Goal: Task Accomplishment & Management: Manage account settings

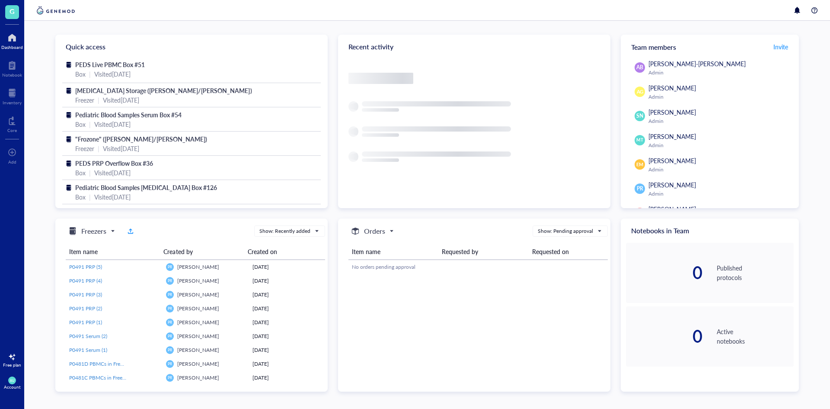
click at [16, 38] on div at bounding box center [12, 38] width 22 height 14
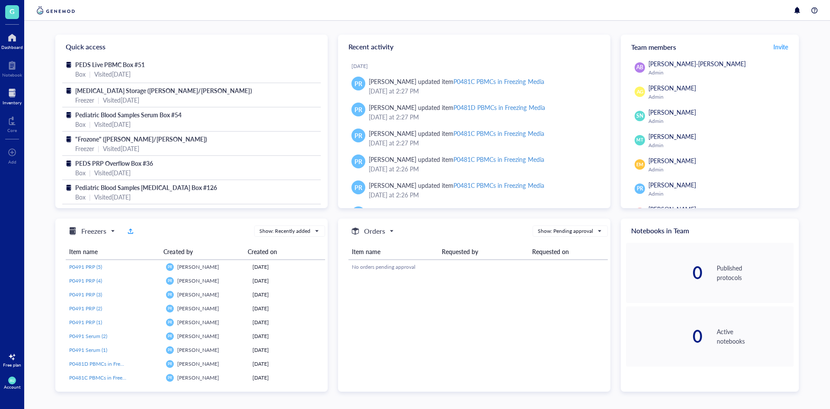
click at [16, 99] on div at bounding box center [12, 93] width 19 height 14
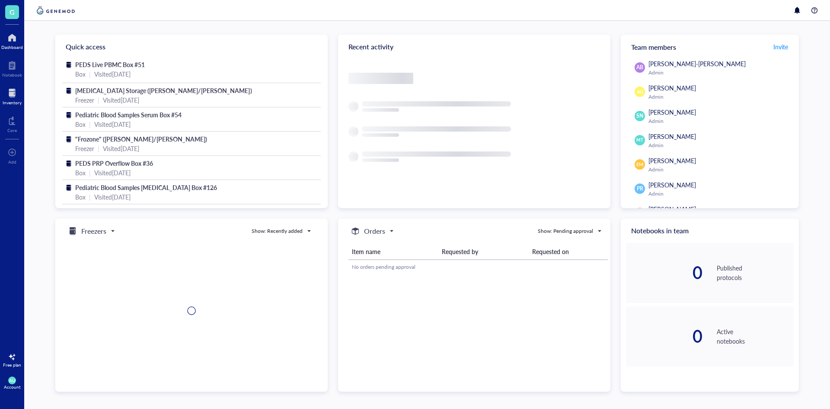
click at [14, 99] on link "Inventory" at bounding box center [12, 95] width 19 height 19
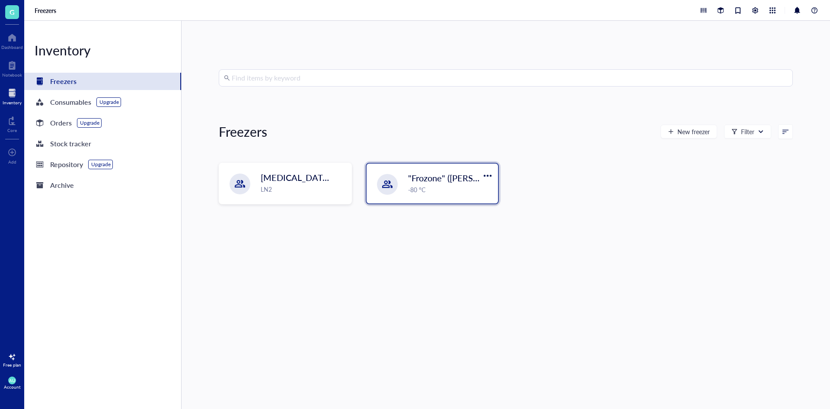
click at [400, 189] on div ""Frozone" ([PERSON_NAME]/[PERSON_NAME]) -80 °C" at bounding box center [432, 183] width 131 height 40
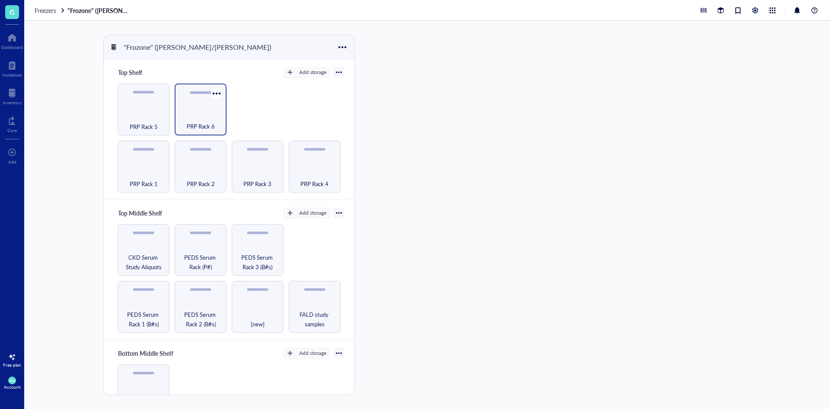
click at [211, 123] on span "PRP Rack 6" at bounding box center [201, 127] width 28 height 10
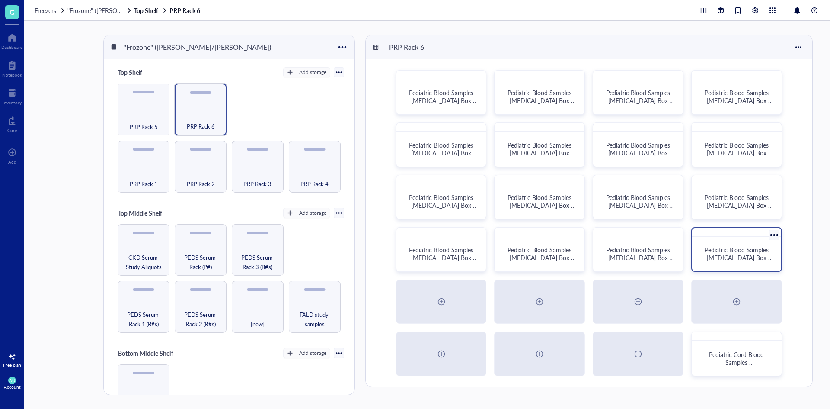
click at [707, 260] on span "Pediatric Blood Samples Platelet Rich Plasma Box #135" at bounding box center [739, 257] width 68 height 24
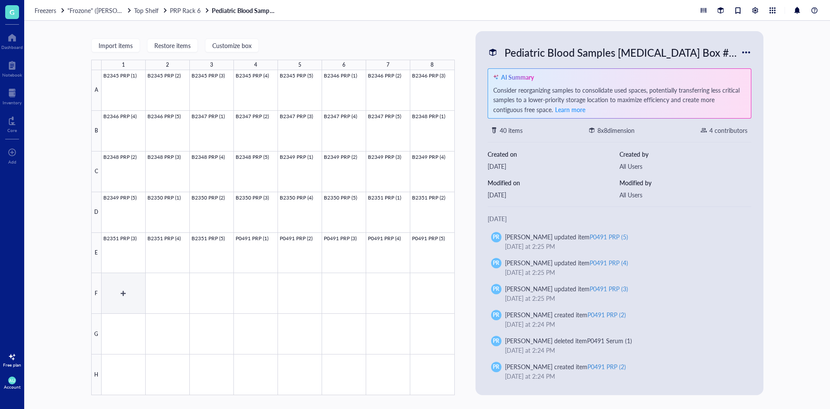
click at [132, 278] on div at bounding box center [278, 232] width 353 height 325
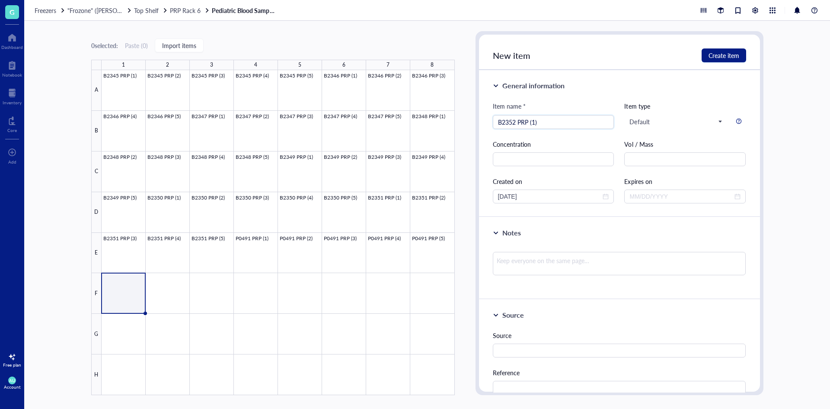
type input "B2352 PRP (1)"
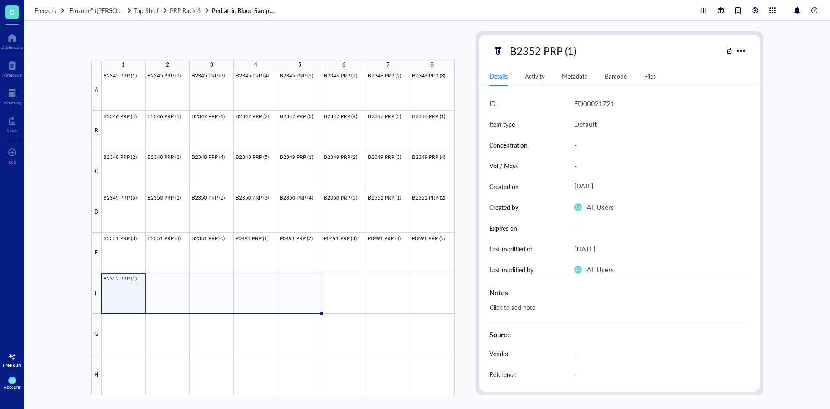
drag, startPoint x: 145, startPoint y: 311, endPoint x: 279, endPoint y: 304, distance: 134.3
click at [0, 0] on div "B2345 PRP (1) B2345 PRP (2) B2345 PRP (3) B2345 PRP (4) B2345 PRP (5) B2346 PRP…" at bounding box center [0, 0] width 0 height 0
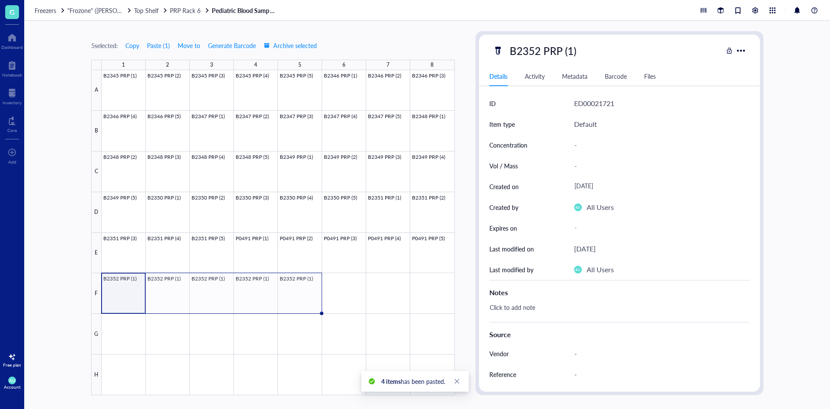
click at [121, 294] on div at bounding box center [278, 232] width 353 height 325
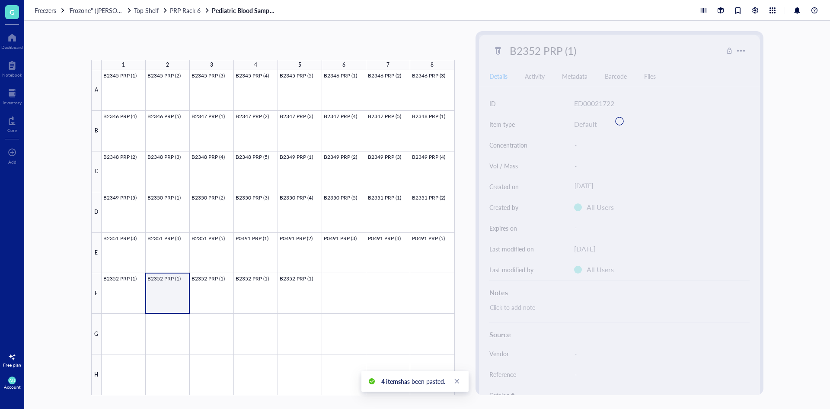
click at [172, 288] on div at bounding box center [278, 232] width 353 height 325
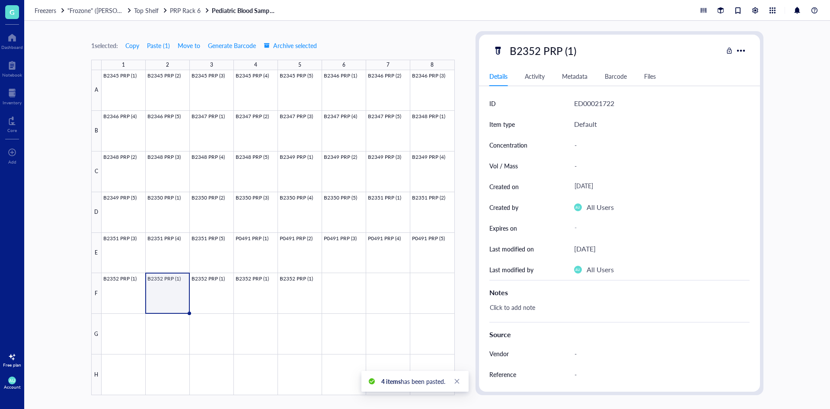
click at [569, 46] on div "B2352 PRP (1)" at bounding box center [543, 51] width 74 height 18
click at [572, 54] on input "B2352 PRP (1)" at bounding box center [551, 50] width 91 height 17
type input "B2352 PRP (2)"
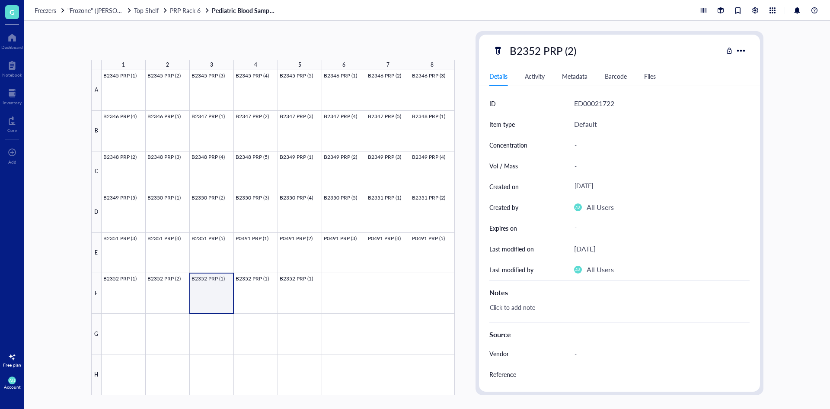
click at [207, 302] on div at bounding box center [278, 232] width 353 height 325
click at [558, 59] on div "B2352 PRP (1)" at bounding box center [543, 51] width 74 height 18
click at [571, 52] on input "B2352 PRP (1)" at bounding box center [551, 50] width 91 height 17
type input "B2352 PRP (3)"
click at [272, 296] on div at bounding box center [278, 232] width 353 height 325
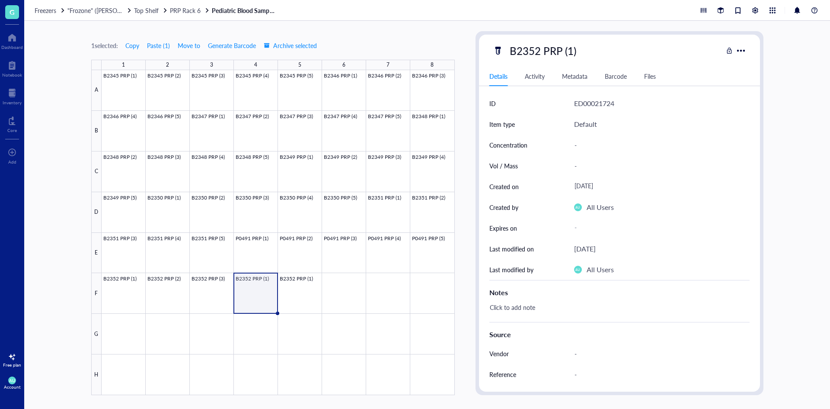
click at [574, 57] on div "B2352 PRP (1)" at bounding box center [543, 51] width 74 height 18
click at [572, 49] on input "B2352 PRP (1)" at bounding box center [551, 50] width 91 height 17
type input "B2352 PRP (4)"
click at [297, 288] on div at bounding box center [278, 232] width 353 height 325
click at [572, 50] on div "B2352 PRP (1)" at bounding box center [543, 51] width 74 height 18
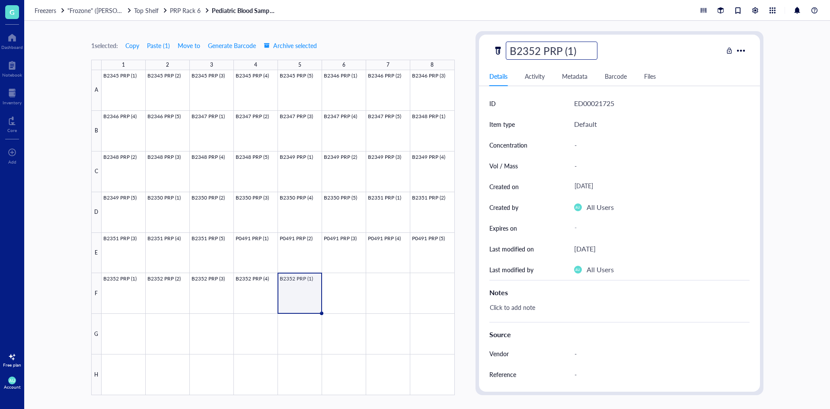
click at [572, 47] on input "B2352 PRP (1)" at bounding box center [551, 50] width 91 height 17
type input "B2352 PRP (5)"
click at [336, 299] on div at bounding box center [278, 232] width 353 height 325
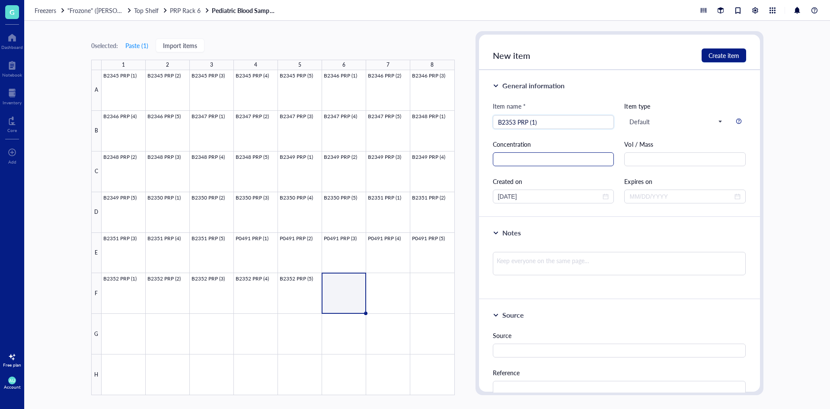
type input "B2353 PRP (1)"
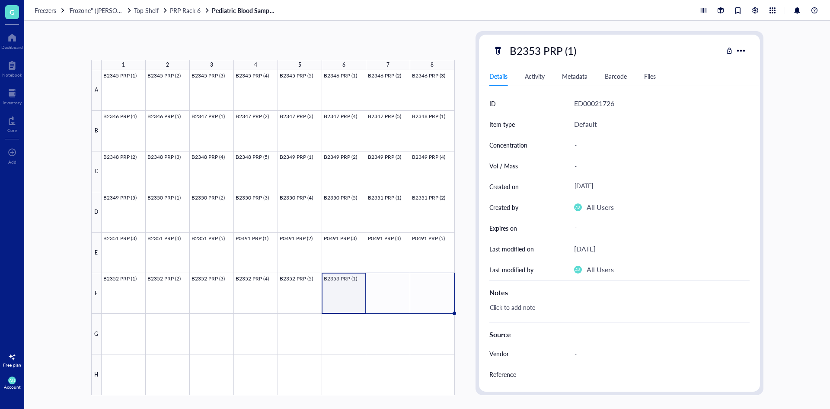
drag, startPoint x: 366, startPoint y: 312, endPoint x: 443, endPoint y: 296, distance: 78.6
click at [0, 0] on div "B2345 PRP (1) B2345 PRP (2) B2345 PRP (3) B2345 PRP (4) B2345 PRP (5) B2346 PRP…" at bounding box center [0, 0] width 0 height 0
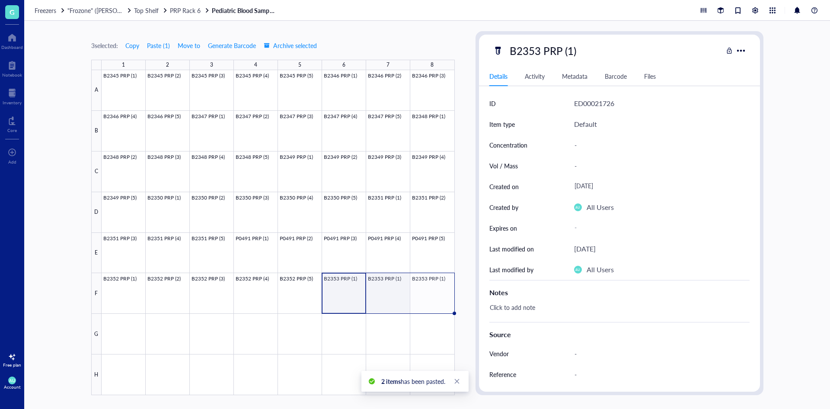
click at [399, 304] on div at bounding box center [278, 232] width 353 height 325
click at [568, 53] on div "B2353 PRP (1)" at bounding box center [543, 51] width 74 height 18
click at [571, 53] on input "B2353 PRP (1)" at bounding box center [551, 50] width 91 height 17
type input "B2353 PRP (2)"
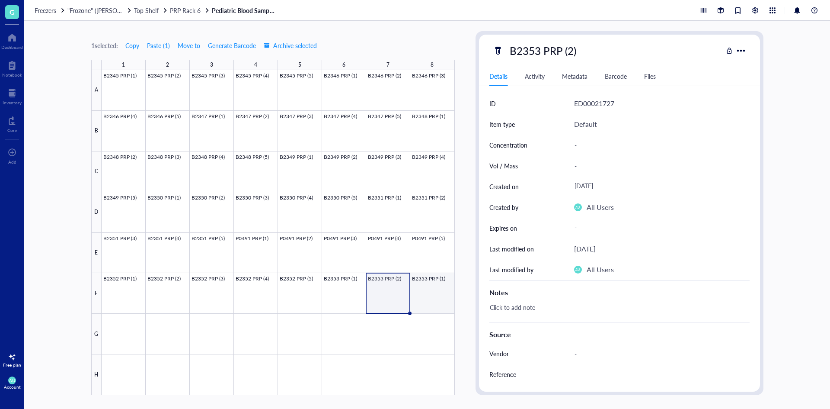
click at [434, 286] on div at bounding box center [278, 232] width 353 height 325
click at [569, 53] on div "B2353 PRP (1)" at bounding box center [543, 51] width 74 height 18
click at [574, 54] on input "B2353 PRP (1)" at bounding box center [551, 50] width 91 height 17
type input "B2353 PRP (3)"
click at [131, 329] on div at bounding box center [278, 232] width 353 height 325
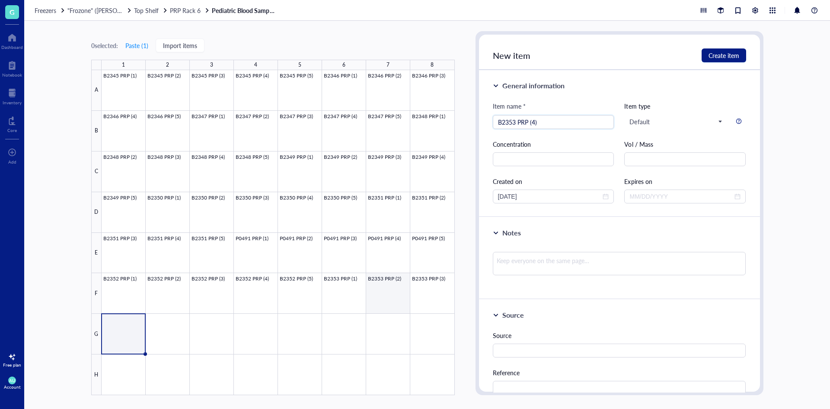
type input "B2353 PRP (4)"
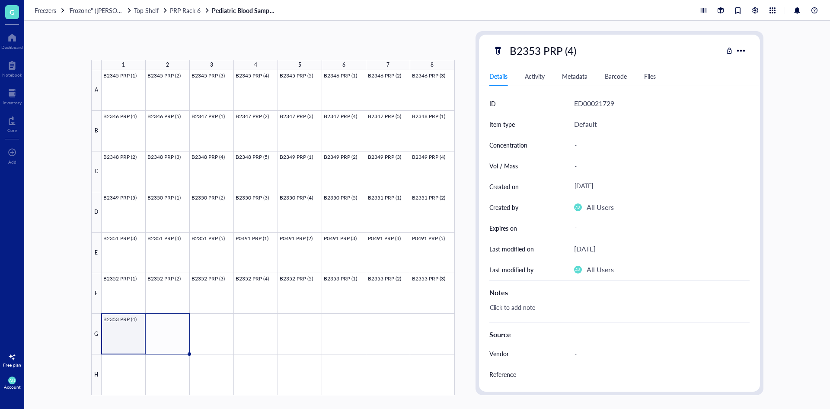
drag, startPoint x: 145, startPoint y: 352, endPoint x: 166, endPoint y: 346, distance: 21.6
click at [0, 0] on div "B2345 PRP (1) B2345 PRP (2) B2345 PRP (3) B2345 PRP (4) B2345 PRP (5) B2346 PRP…" at bounding box center [0, 0] width 0 height 0
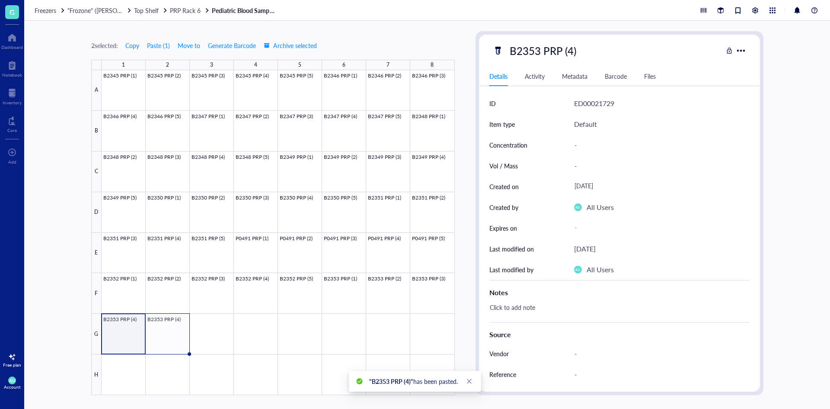
click at [137, 338] on div at bounding box center [278, 232] width 353 height 325
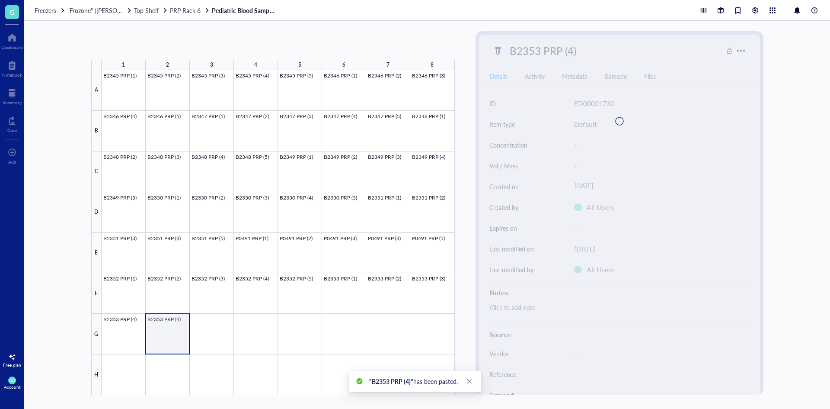
click at [170, 333] on div at bounding box center [278, 232] width 353 height 325
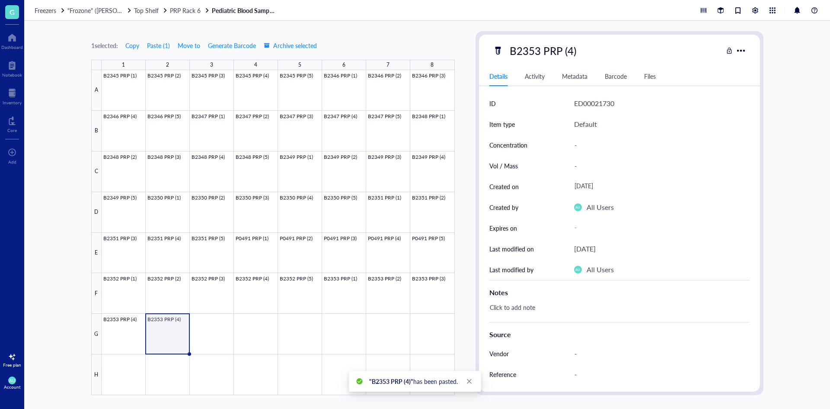
click at [591, 71] on div "Details Activity Metadata Barcode Files" at bounding box center [619, 76] width 281 height 19
click at [563, 61] on div "B2353 PRP (4) Details Activity Metadata Barcode Files ID ED00021730 Item type D…" at bounding box center [619, 213] width 281 height 357
click at [571, 51] on div "B2353 PRP (4)" at bounding box center [543, 51] width 74 height 18
click at [572, 49] on input "B2353 PRP (4)" at bounding box center [551, 50] width 91 height 17
type input "B2353 PRP (5)"
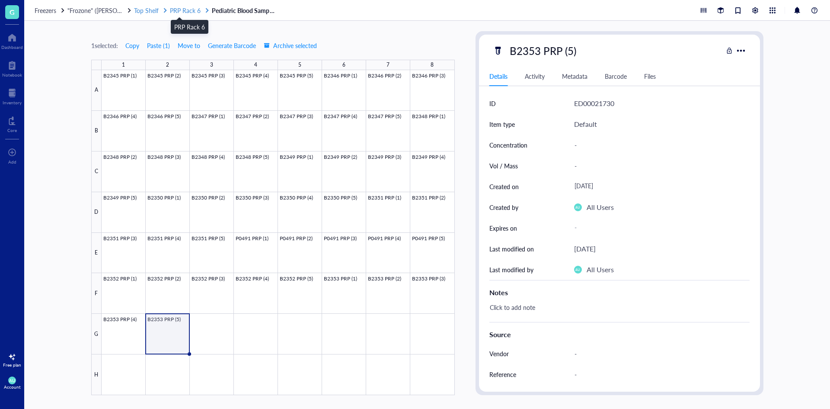
click at [180, 8] on span "PRP Rack 6" at bounding box center [185, 10] width 31 height 9
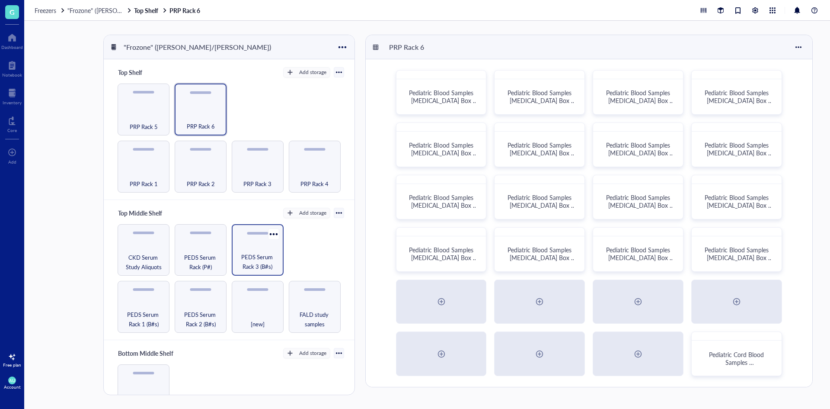
click at [254, 257] on span "PEDS Serum Rack 3 (B#s)" at bounding box center [257, 261] width 43 height 19
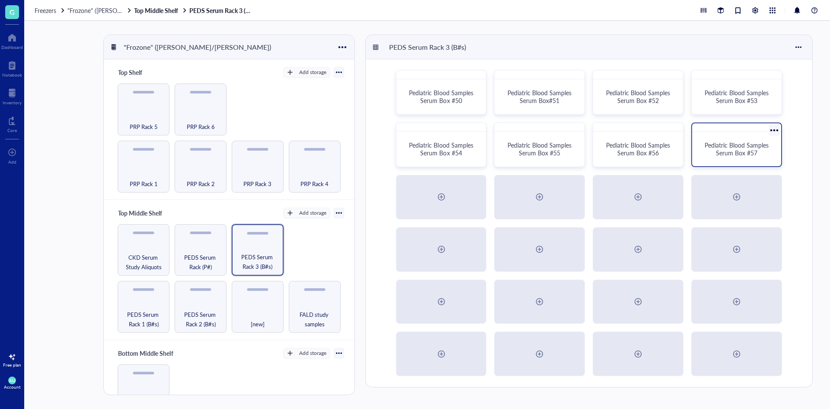
click at [731, 147] on span "Pediatric Blood Samples Serum Box #57" at bounding box center [738, 149] width 66 height 16
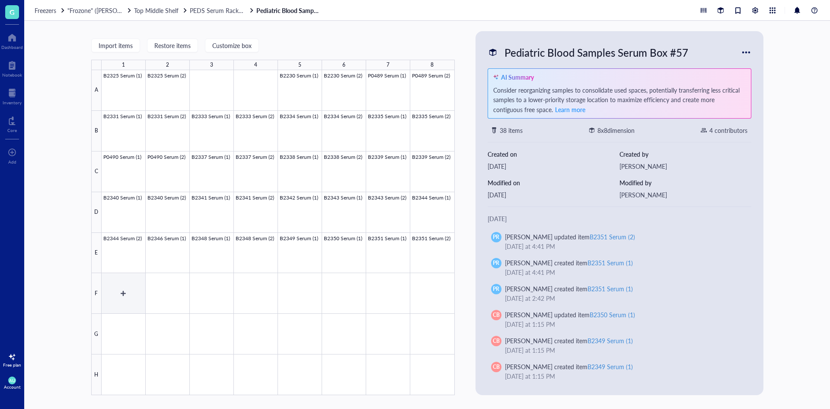
click at [122, 295] on div at bounding box center [278, 232] width 353 height 325
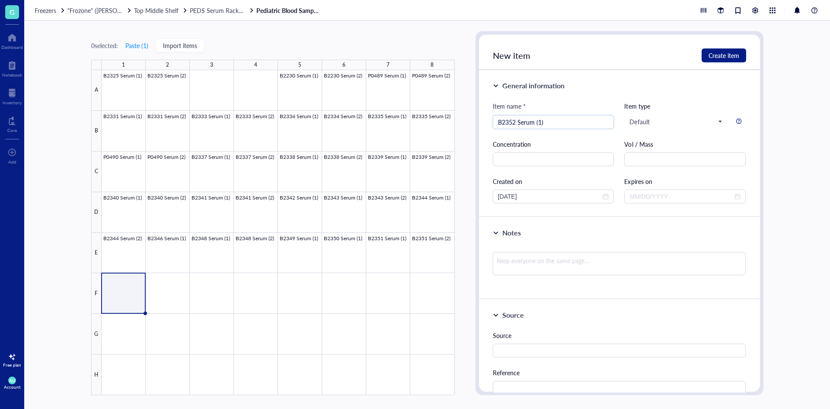
type input "B2352 Serum (1)"
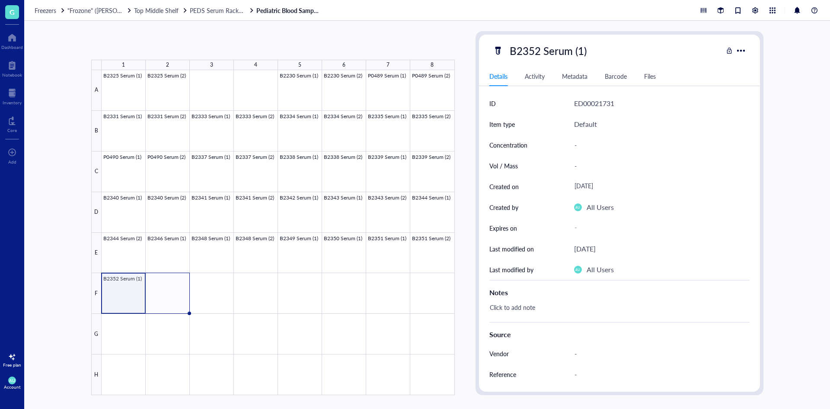
drag, startPoint x: 144, startPoint y: 313, endPoint x: 160, endPoint y: 311, distance: 16.2
click at [0, 0] on div "B2325 Serum (1) B2325 Serum (2) B2230 Serum (1) B2230 Serum (2) P0489 Serum (1)…" at bounding box center [0, 0] width 0 height 0
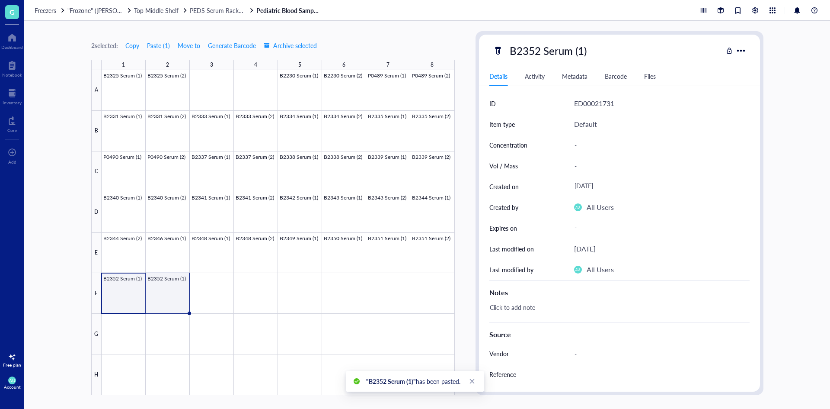
click at [169, 294] on div at bounding box center [278, 232] width 353 height 325
click at [576, 42] on div "B2352 Serum (1)" at bounding box center [548, 51] width 85 height 18
click at [581, 51] on input "B2352 Serum (1)" at bounding box center [557, 50] width 103 height 17
type input "B2352 Serum (2)"
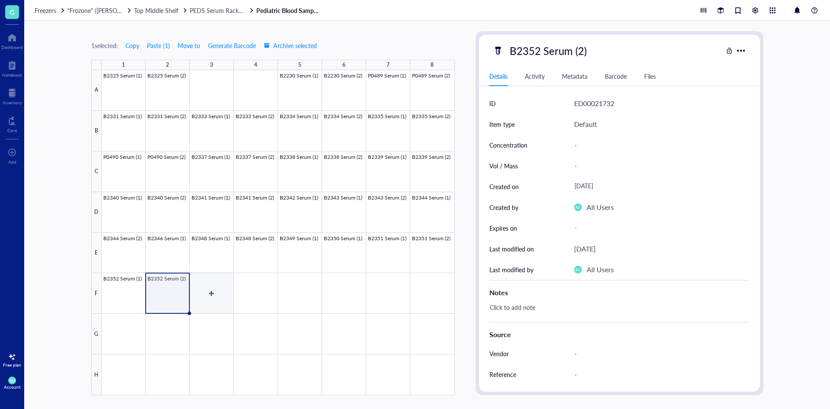
click at [202, 294] on div at bounding box center [278, 232] width 353 height 325
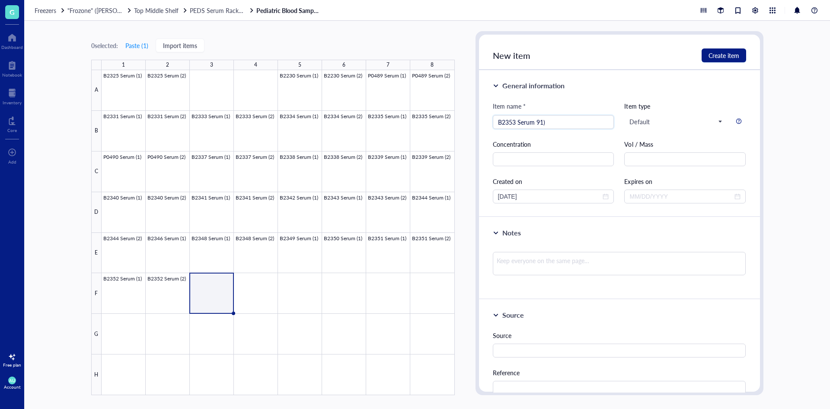
type input "B2353 Serum 91)"
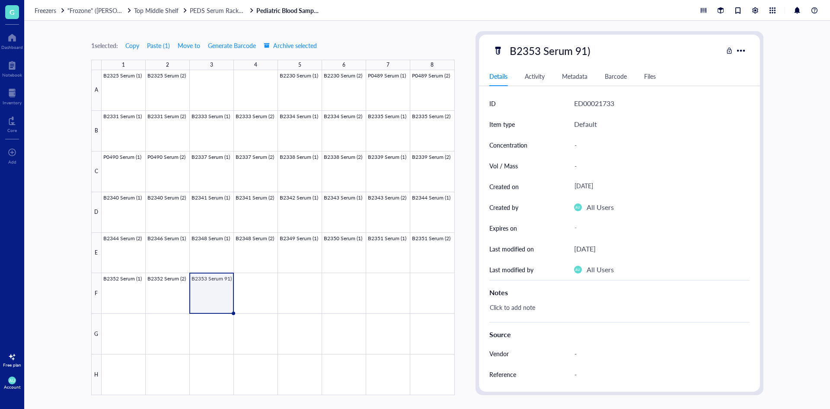
click at [582, 53] on div "B2353 Serum 91)" at bounding box center [550, 51] width 88 height 18
click at [581, 50] on input "B2353 Serum 91)" at bounding box center [557, 50] width 103 height 17
type input "B2353 Serum (1)"
drag, startPoint x: 232, startPoint y: 312, endPoint x: 249, endPoint y: 309, distance: 17.6
click at [0, 0] on div "B2325 Serum (1) B2325 Serum (2) B2230 Serum (1) B2230 Serum (2) P0489 Serum (1)…" at bounding box center [0, 0] width 0 height 0
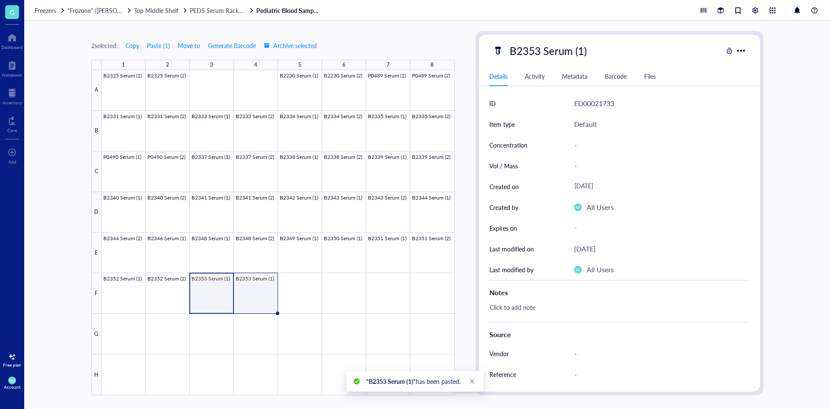
click at [250, 299] on div at bounding box center [278, 232] width 353 height 325
click at [581, 51] on div "B2353 Serum (1)" at bounding box center [548, 51] width 85 height 18
click at [582, 48] on input "B2353 Serum (1)" at bounding box center [557, 50] width 103 height 17
type input "B2353 Serum (2)"
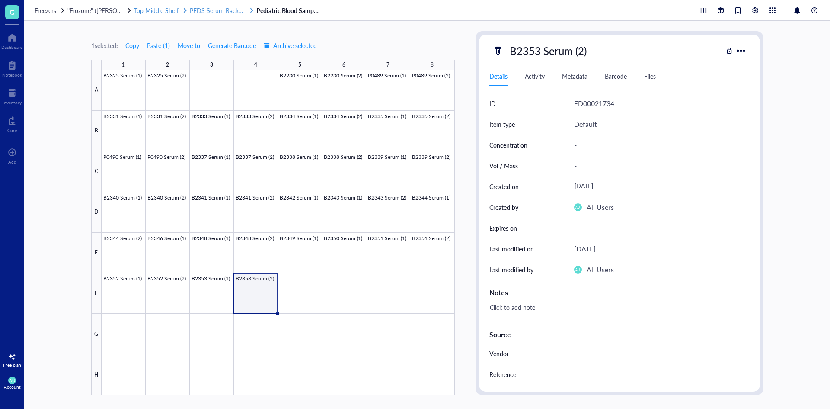
click at [233, 11] on span "PEDS Serum Rack 3 (B#s)" at bounding box center [224, 10] width 69 height 9
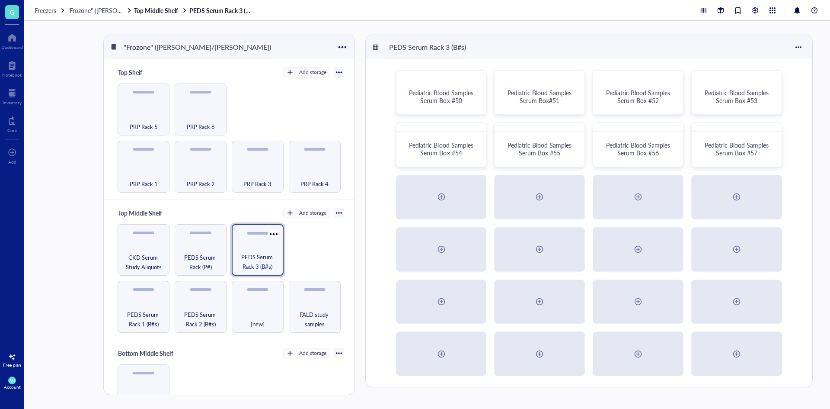
click at [253, 257] on span "PEDS Serum Rack 3 (B#s)" at bounding box center [257, 261] width 43 height 19
click at [259, 253] on span "PEDS Serum Rack 3 (B#s)" at bounding box center [257, 261] width 43 height 19
click at [248, 248] on div "PEDS Serum Rack 3 (B#s)" at bounding box center [258, 250] width 52 height 52
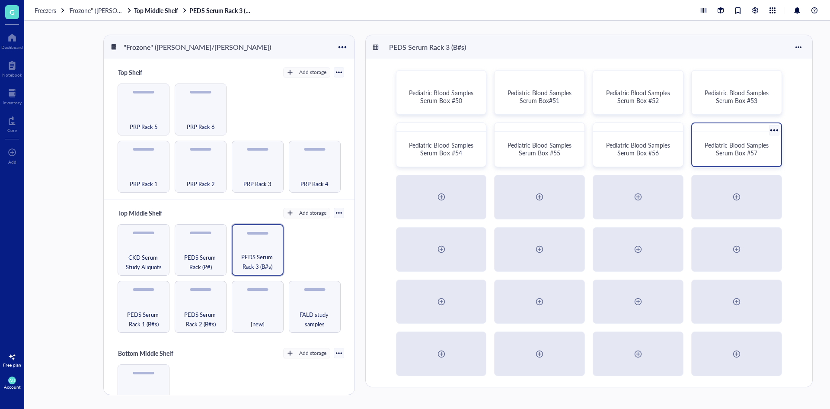
click at [713, 136] on div "Pediatric Blood Samples Serum Box #57" at bounding box center [737, 148] width 82 height 27
click at [203, 127] on span "PRP Rack 6" at bounding box center [201, 127] width 28 height 10
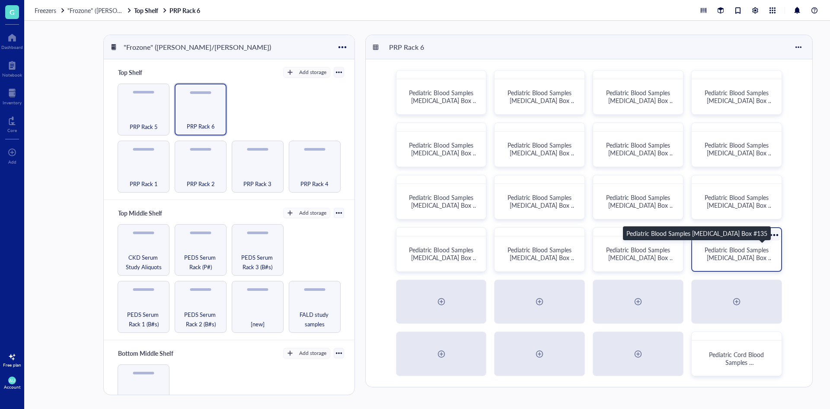
click at [716, 248] on span "Pediatric Blood Samples Platelet Rich Plasma Box #135" at bounding box center [739, 257] width 68 height 24
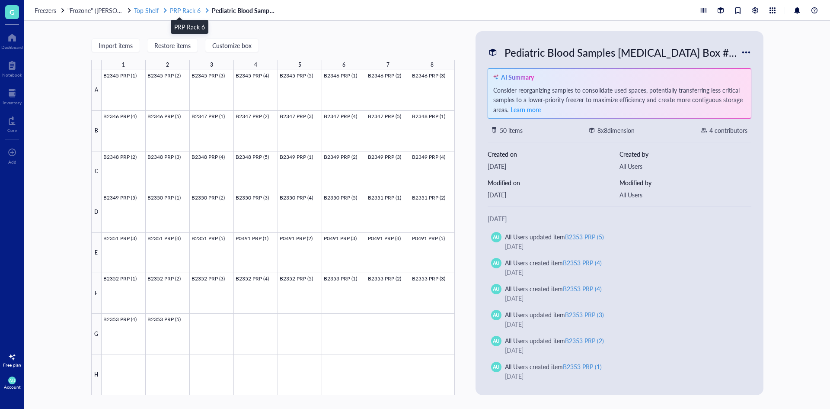
click at [195, 7] on span "PRP Rack 6" at bounding box center [185, 10] width 31 height 9
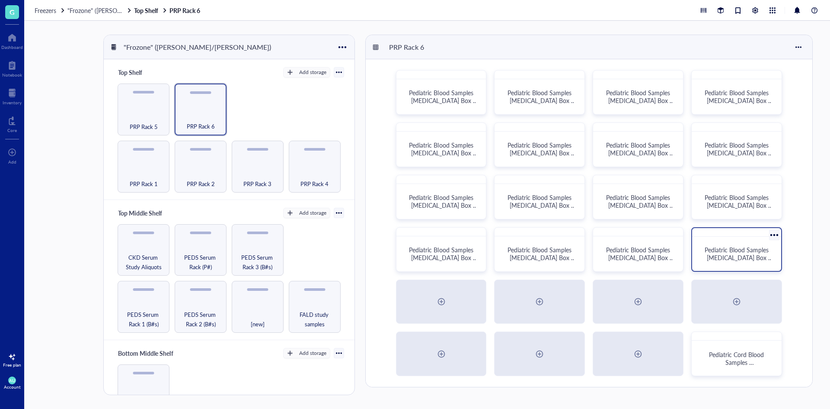
click at [735, 242] on div "Pediatric Blood Samples Platelet Rich Plasma Box #135" at bounding box center [737, 253] width 82 height 27
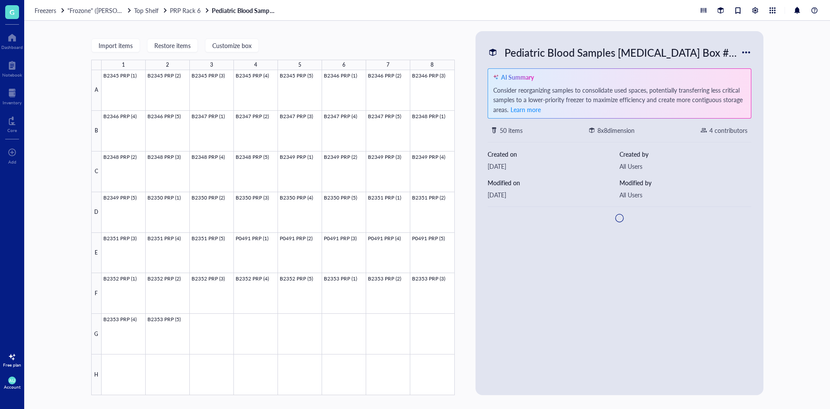
click at [735, 241] on div "Pediatric Blood Samples Platelet Rich Plasma Box #135 AI Summary Consider reorg…" at bounding box center [619, 213] width 281 height 357
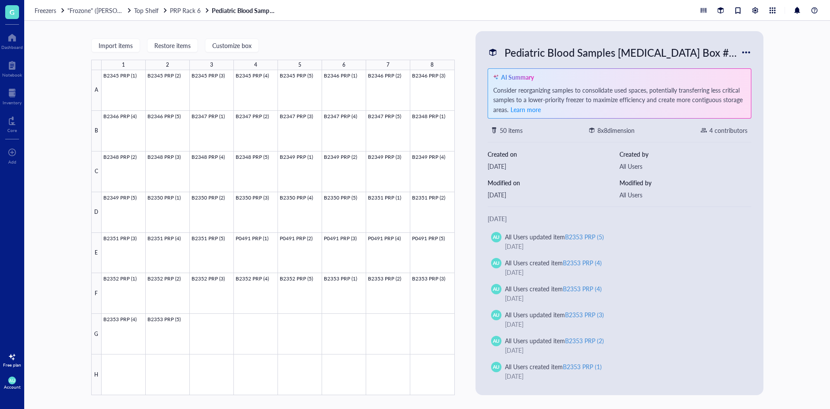
click at [192, 14] on div "Freezers "Frozone" (Garcia/Nakano) Top Shelf PRP Rack 6 Pediatric Blood Samples…" at bounding box center [427, 10] width 806 height 21
click at [193, 11] on span "PRP Rack 6" at bounding box center [185, 10] width 31 height 9
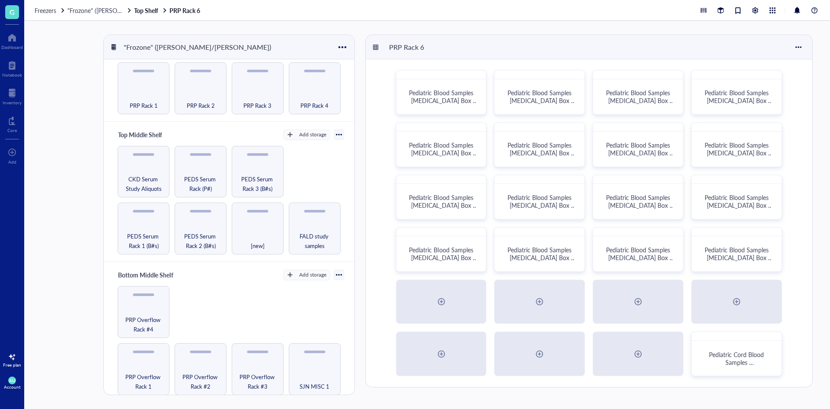
scroll to position [86, 0]
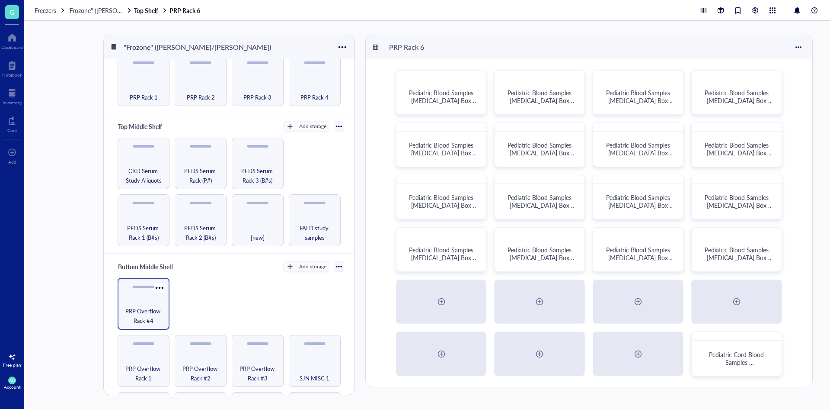
click at [140, 310] on span "PRP Overflow Rack #4" at bounding box center [143, 315] width 43 height 19
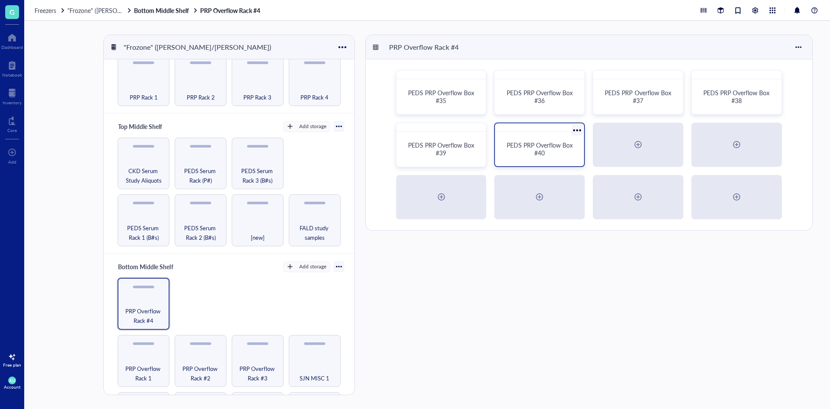
click at [533, 141] on div "PEDS PRP Overflow Box #40" at bounding box center [540, 148] width 82 height 27
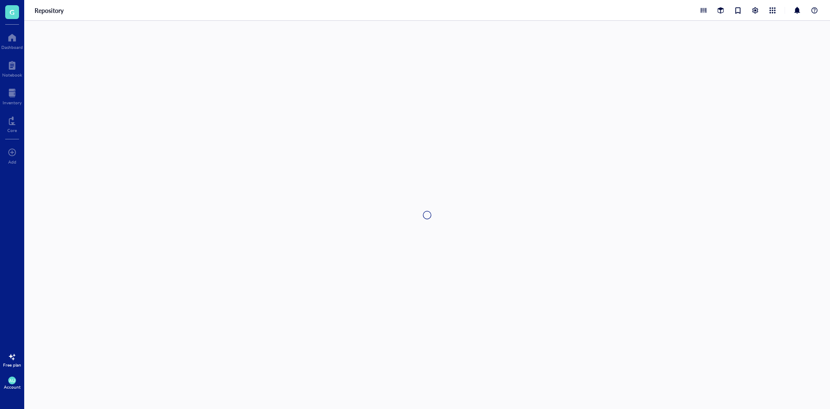
click at [534, 141] on div at bounding box center [427, 215] width 806 height 388
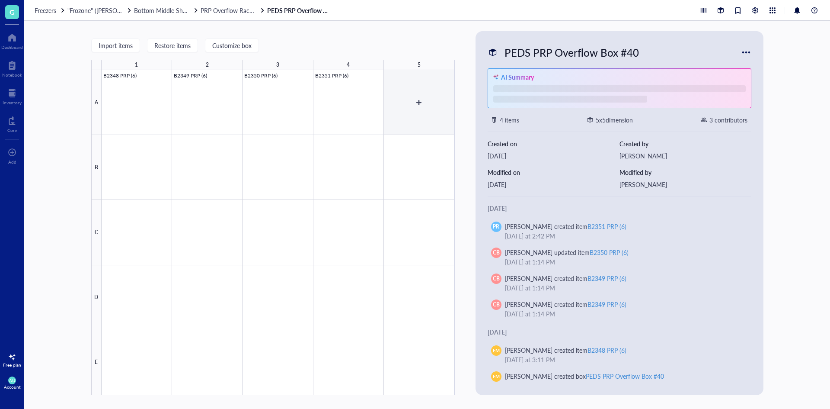
click at [408, 97] on div at bounding box center [278, 232] width 353 height 325
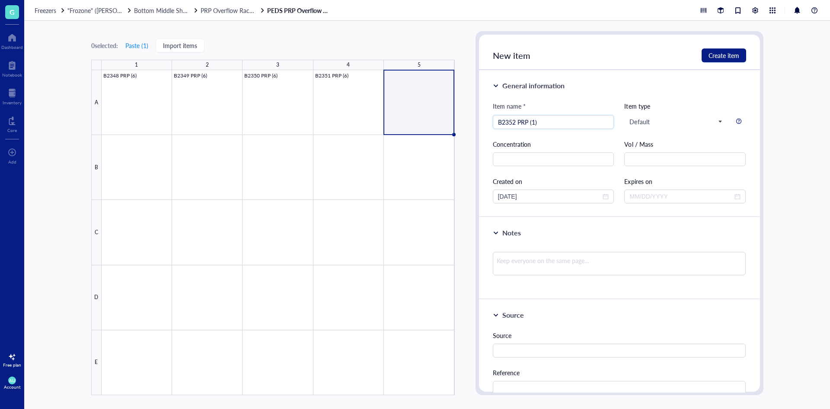
type input "B2352 PRP (1)"
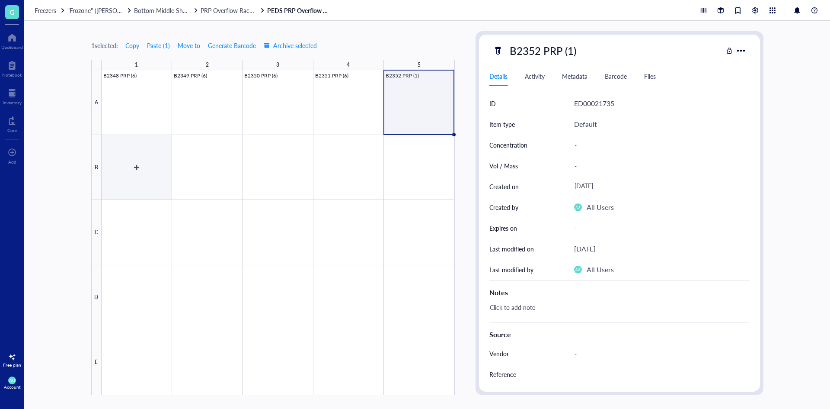
click at [162, 164] on div at bounding box center [278, 232] width 353 height 325
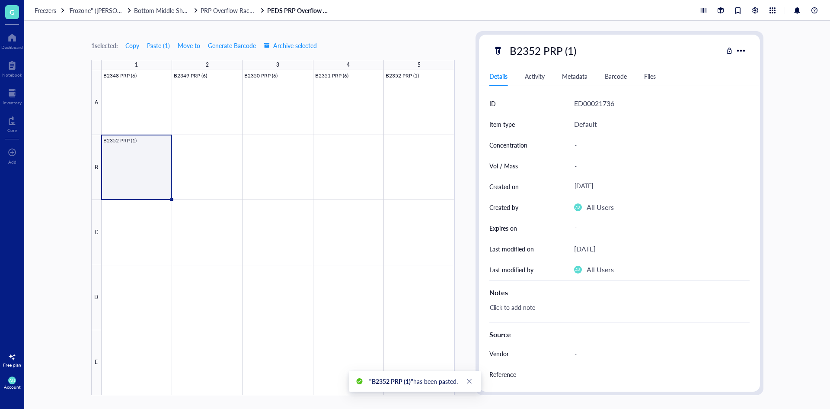
click at [570, 55] on div "B2352 PRP (1)" at bounding box center [543, 51] width 74 height 18
click at [572, 49] on input "B2352 PRP (1)" at bounding box center [551, 50] width 91 height 17
type input "B2352 PRP (6)"
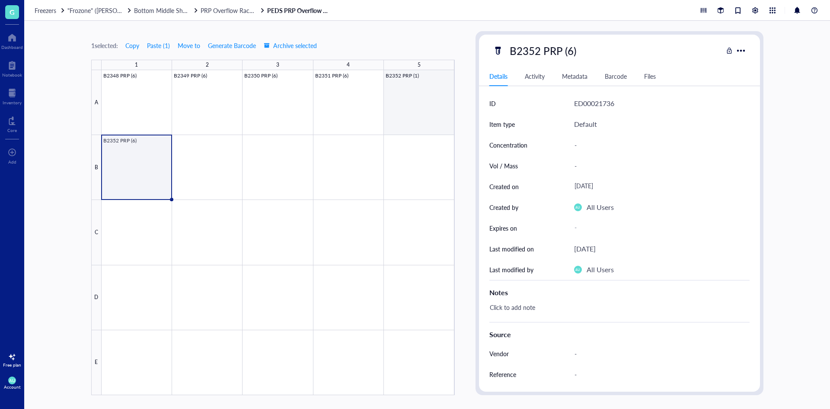
click at [406, 104] on div at bounding box center [278, 232] width 353 height 325
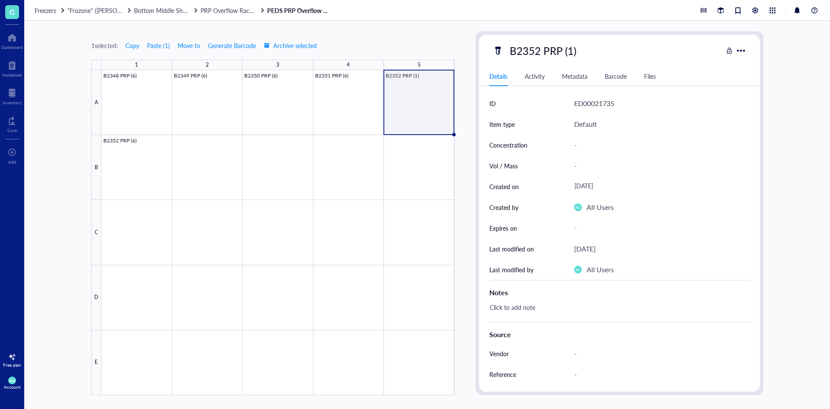
click at [570, 49] on div "B2352 PRP (1)" at bounding box center [543, 51] width 74 height 18
click at [571, 47] on input "B2352 PRP (1)" at bounding box center [551, 50] width 91 height 17
type input "B2352 PRP (6)"
